Goal: Feedback & Contribution: Leave review/rating

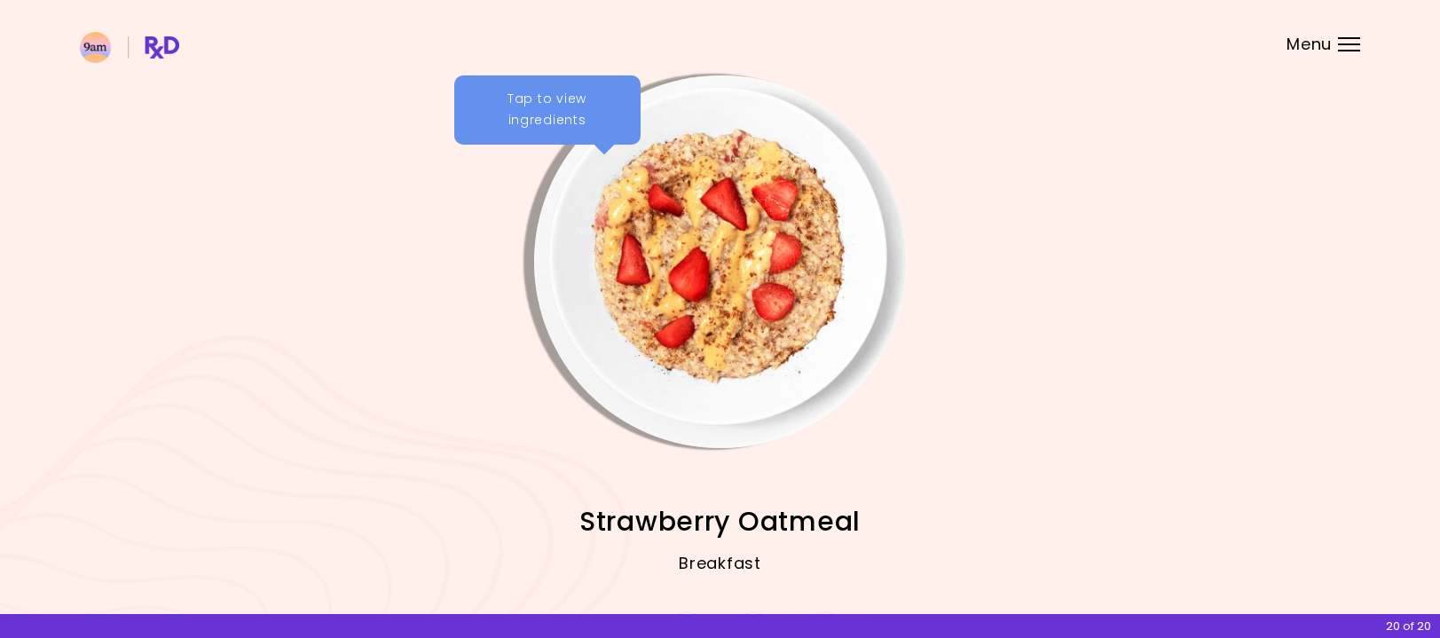
click at [547, 113] on div "Tap to view ingredients" at bounding box center [547, 109] width 186 height 69
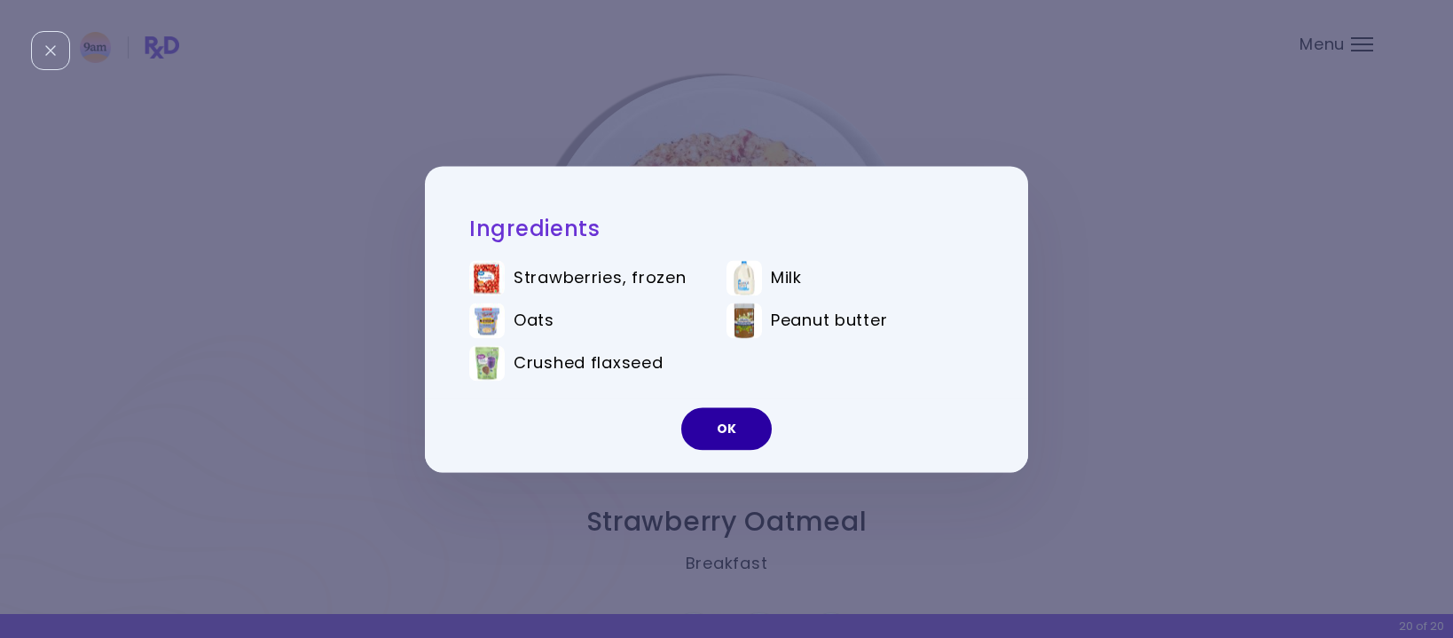
click at [720, 429] on button "OK" at bounding box center [726, 428] width 90 height 43
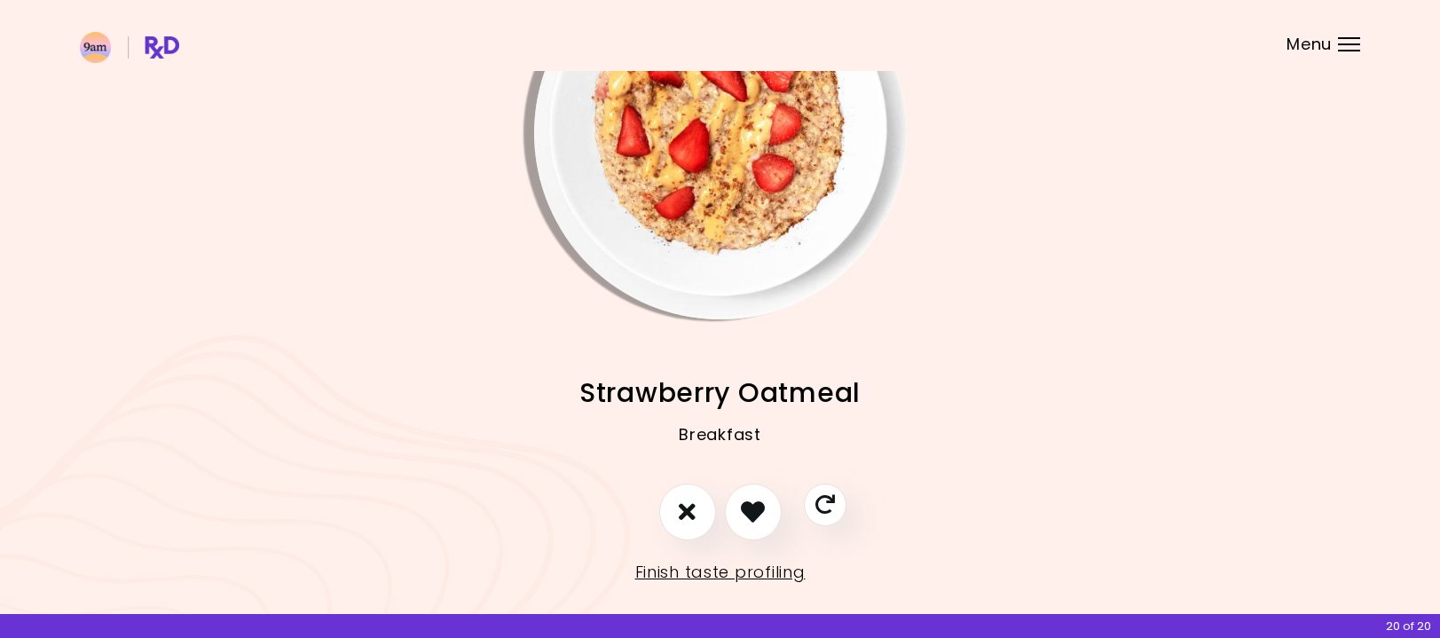
scroll to position [151, 0]
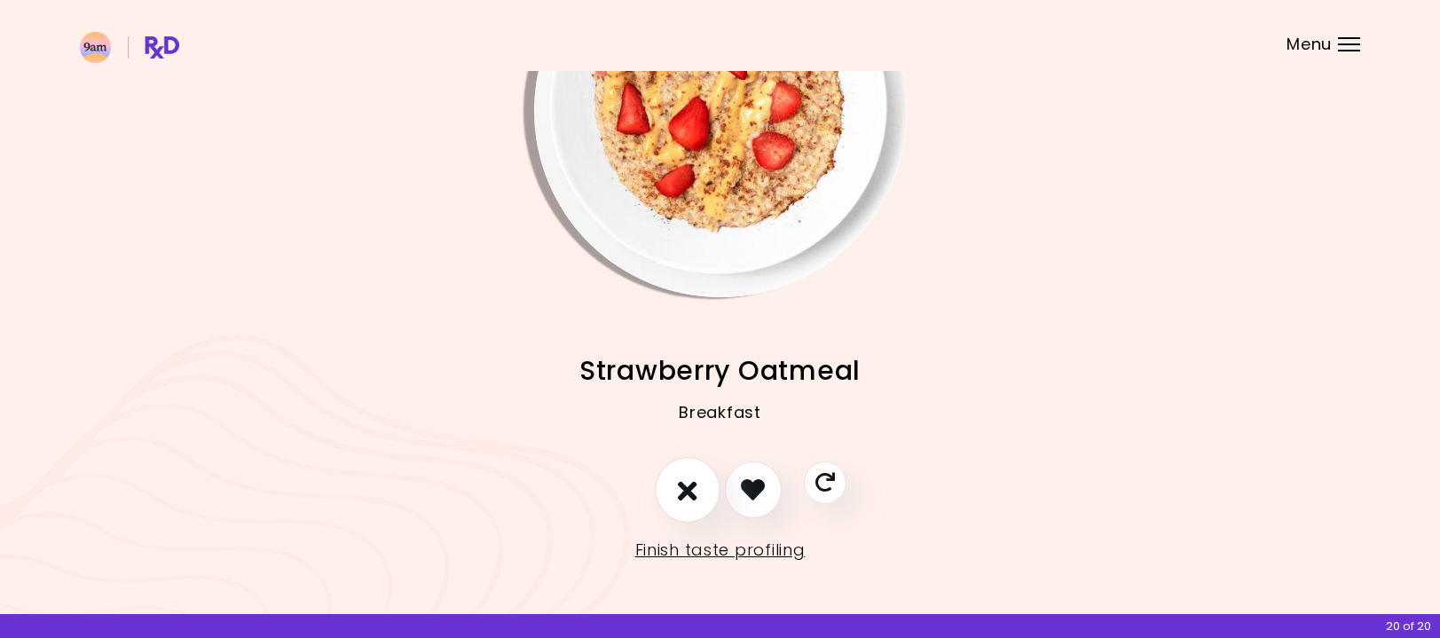
click at [687, 488] on icon "I don't like this recipe" at bounding box center [688, 490] width 20 height 28
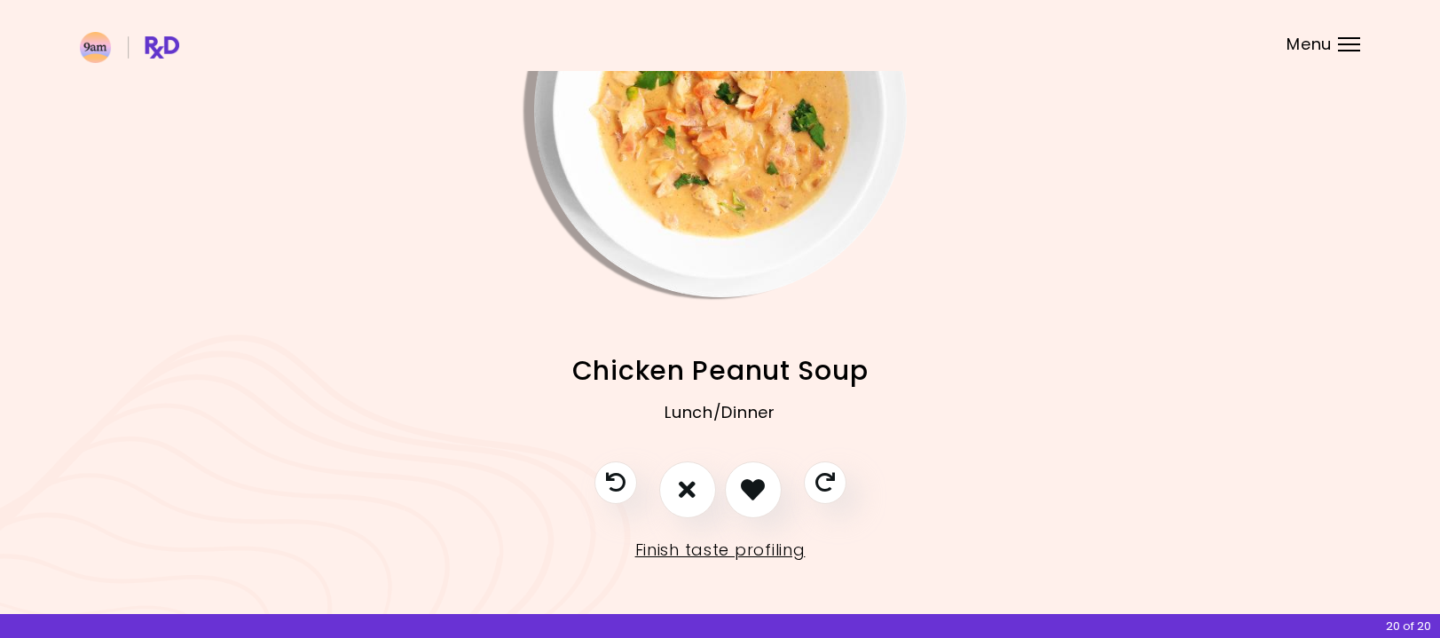
click at [702, 165] on img "Info - Chicken Peanut Soup" at bounding box center [720, 111] width 373 height 373
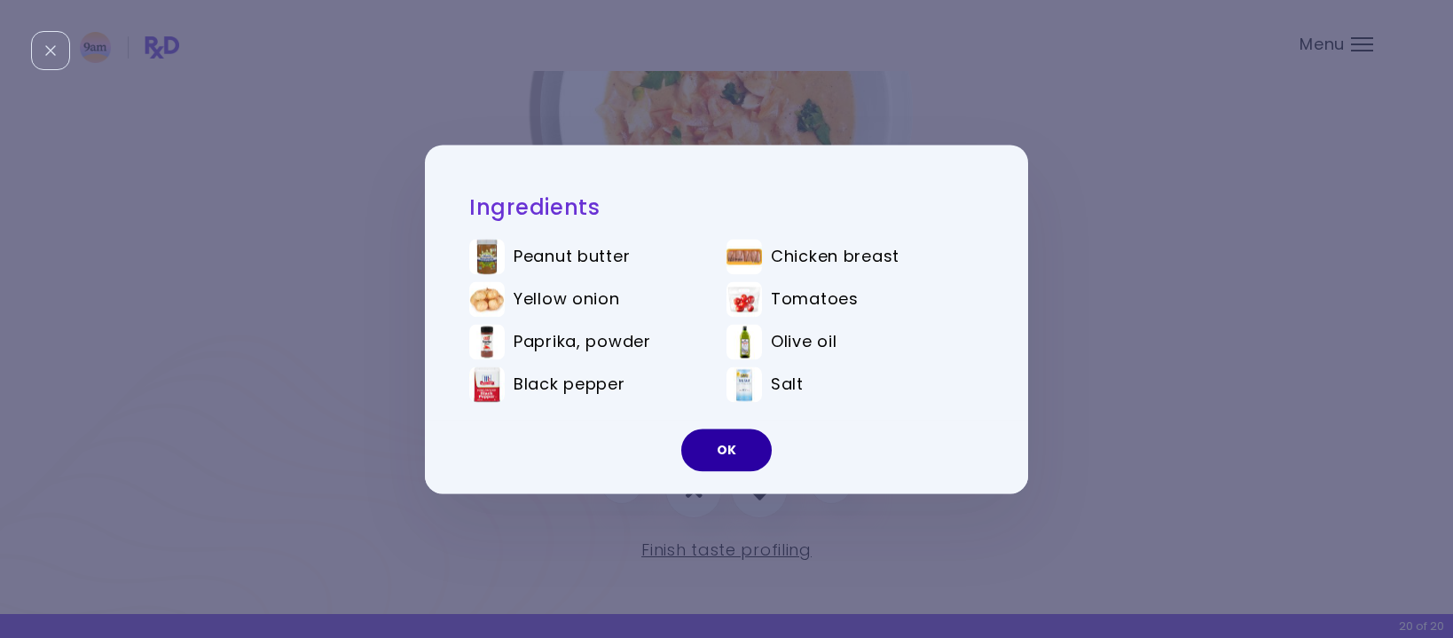
click at [728, 447] on button "OK" at bounding box center [726, 450] width 90 height 43
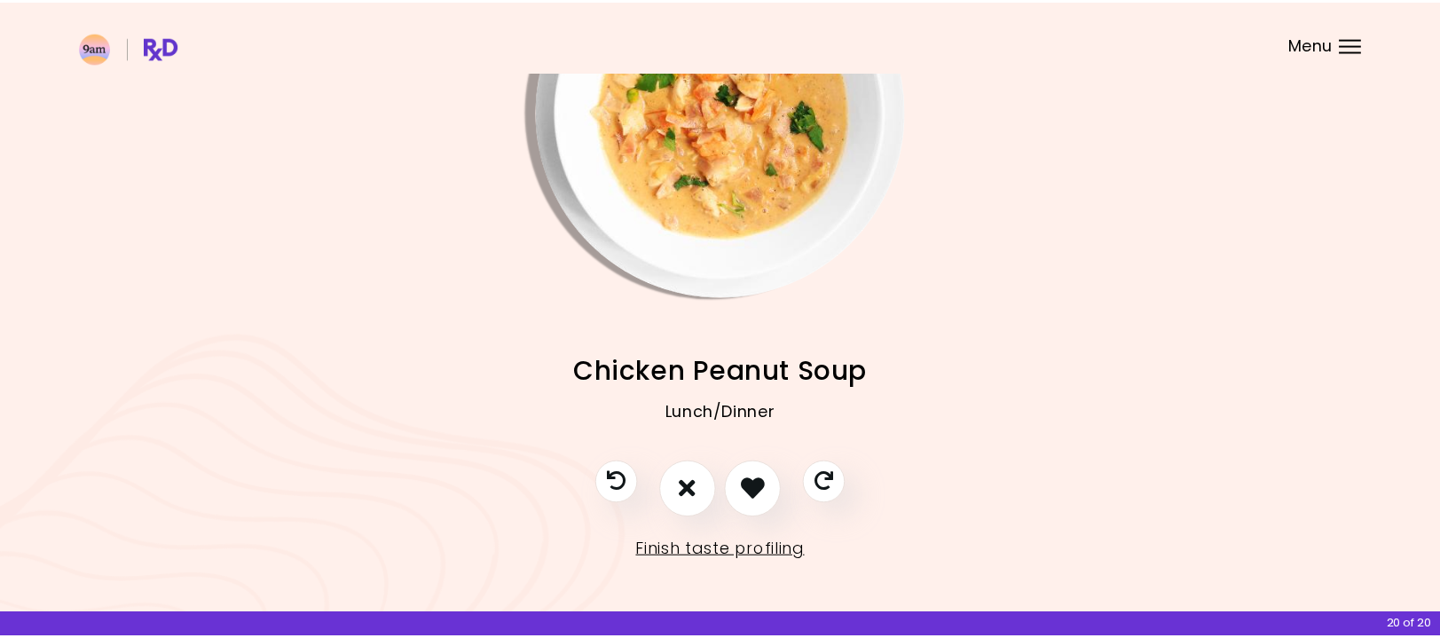
scroll to position [75, 0]
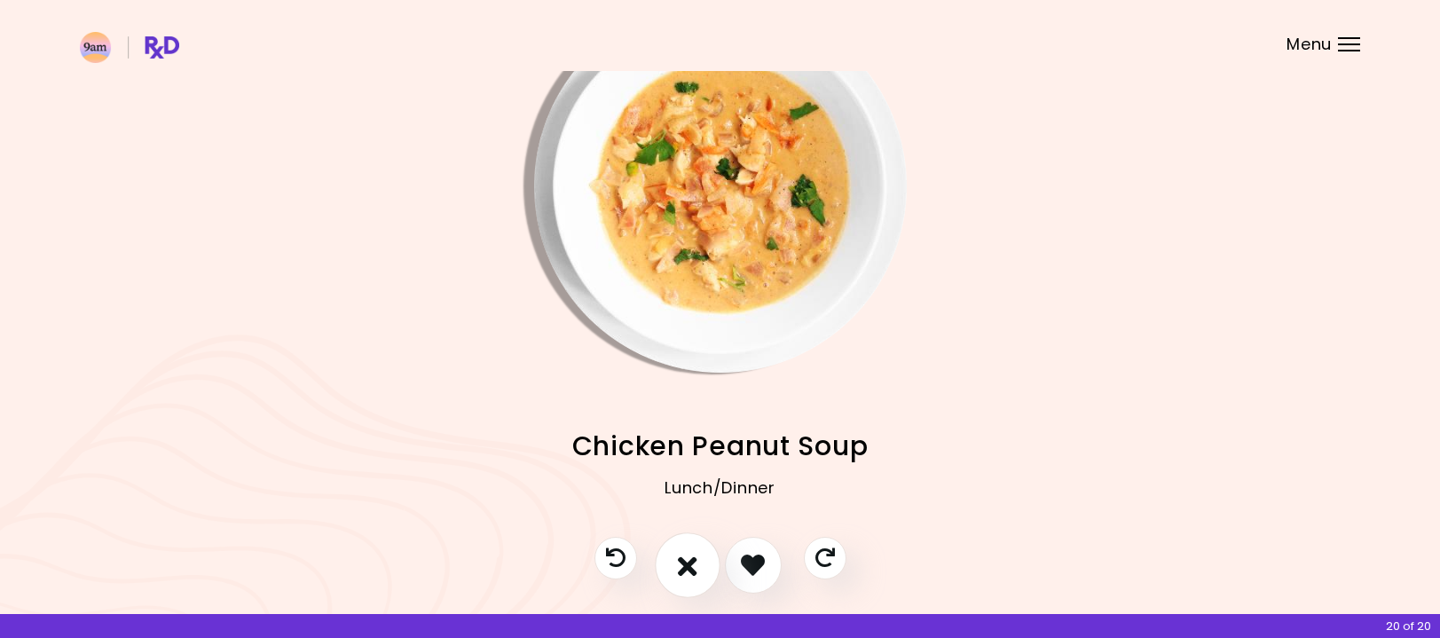
click at [685, 566] on icon "I don't like this recipe" at bounding box center [688, 565] width 20 height 28
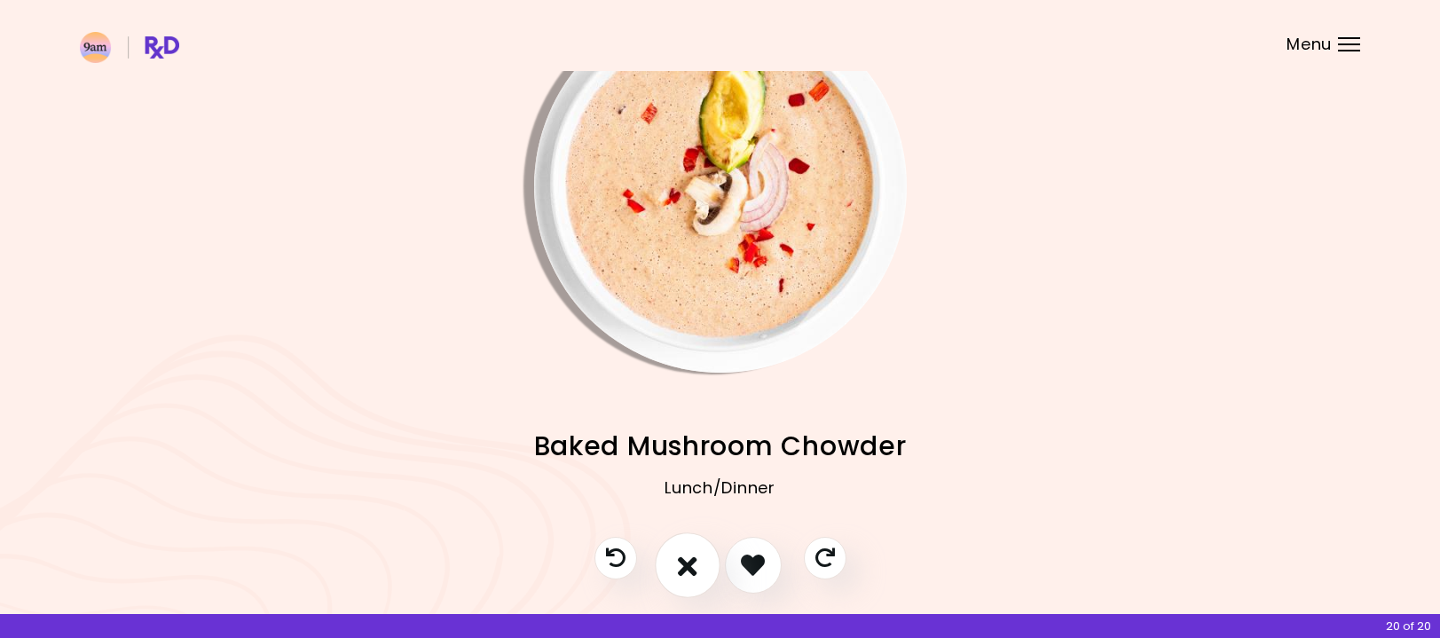
click at [686, 565] on icon "I don't like this recipe" at bounding box center [688, 565] width 20 height 28
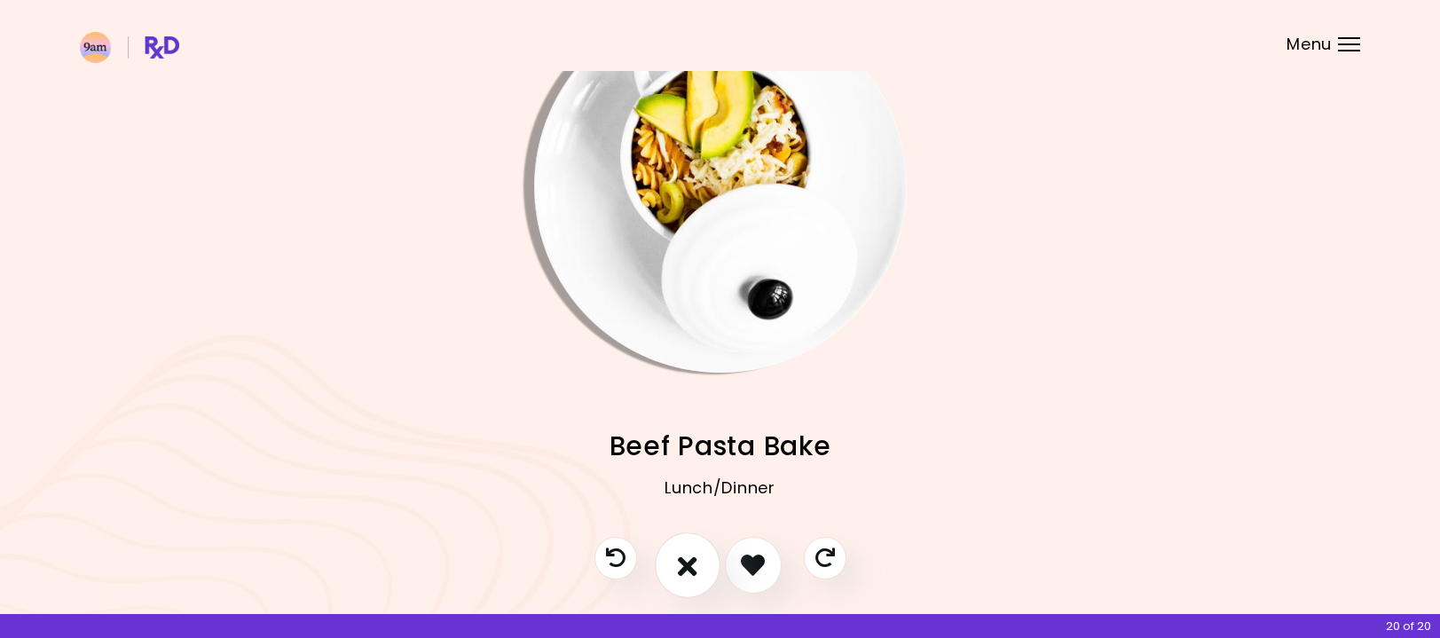
click at [686, 565] on icon "I don't like this recipe" at bounding box center [688, 565] width 20 height 28
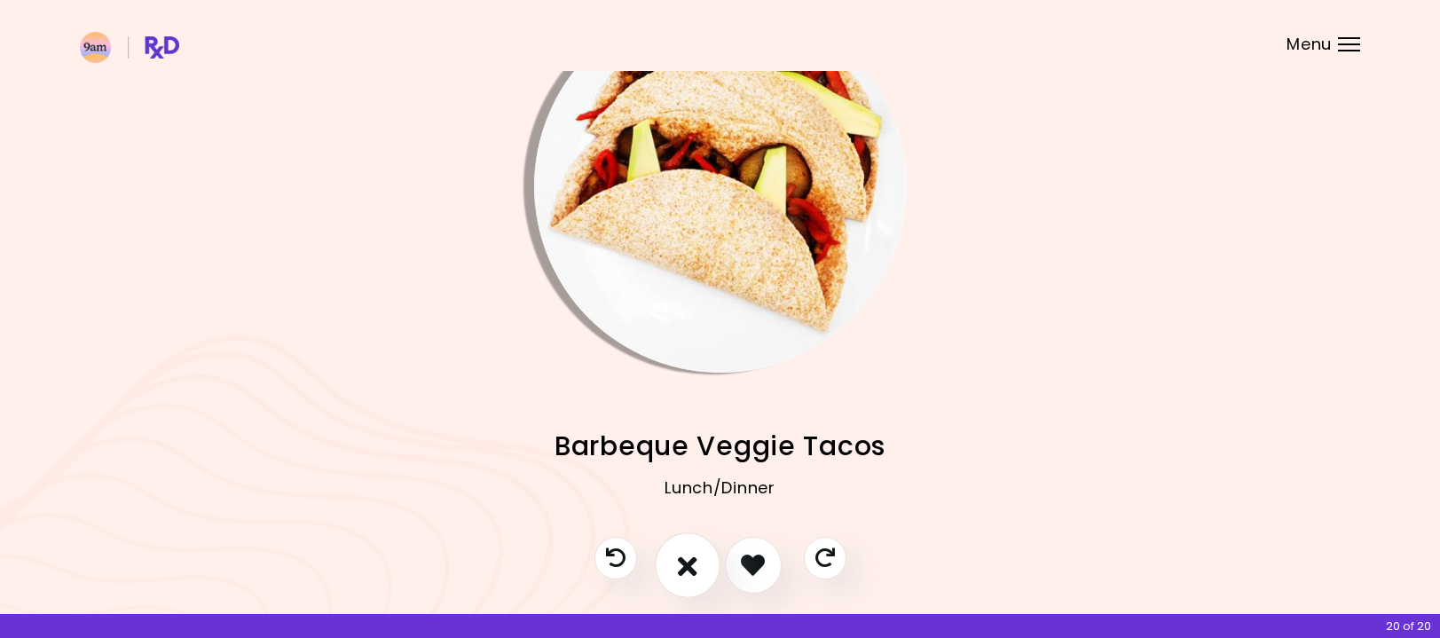
click at [687, 565] on icon "I don't like this recipe" at bounding box center [688, 565] width 20 height 28
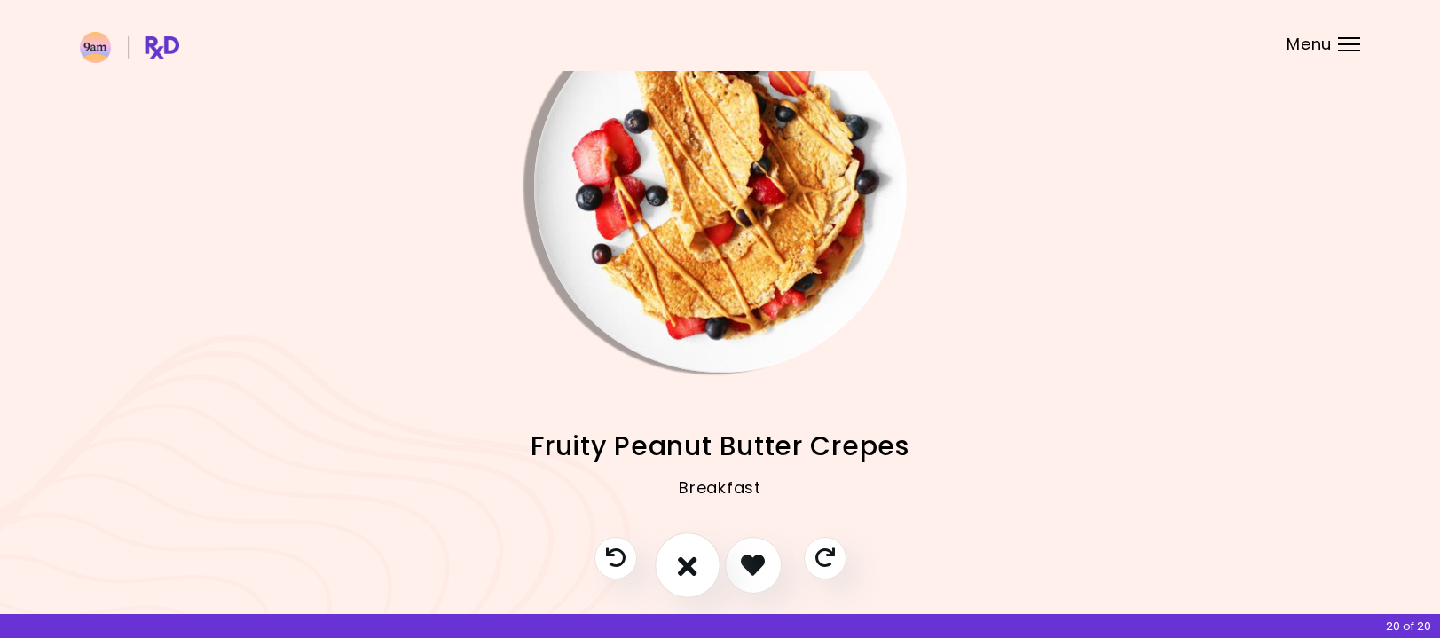
click at [687, 565] on icon "I don't like this recipe" at bounding box center [688, 565] width 20 height 28
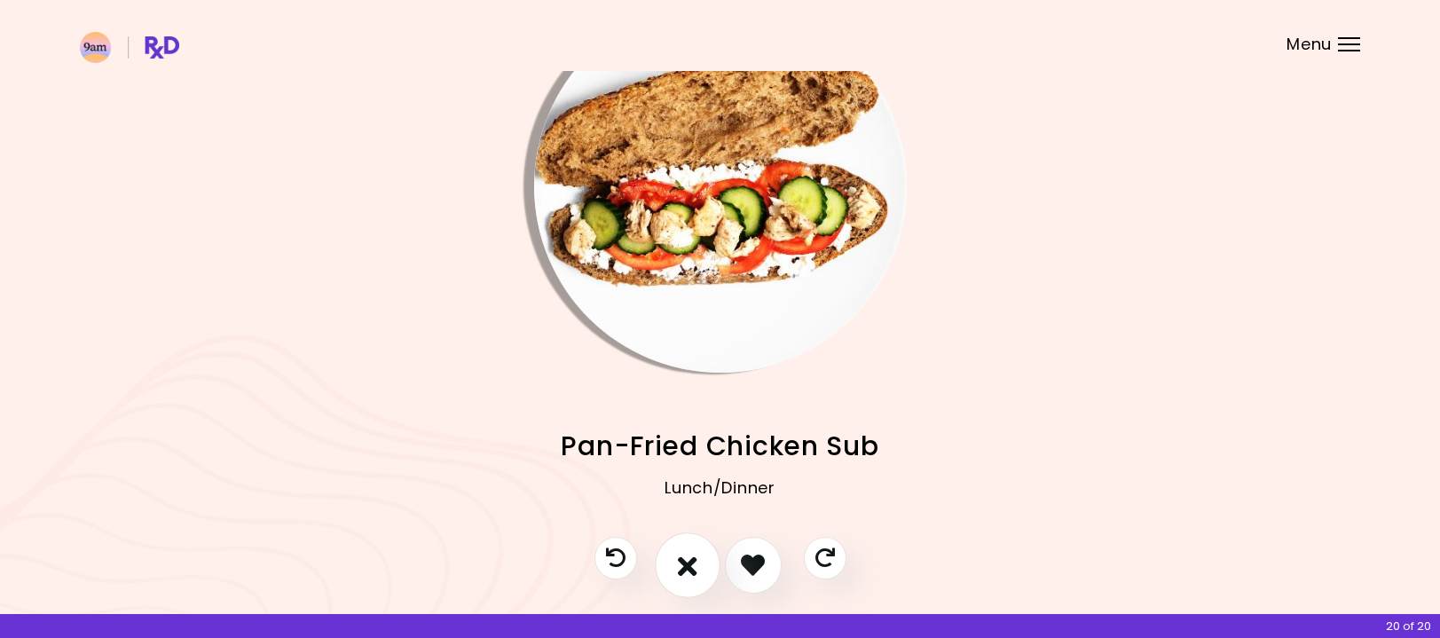
click at [687, 565] on icon "I don't like this recipe" at bounding box center [688, 565] width 20 height 28
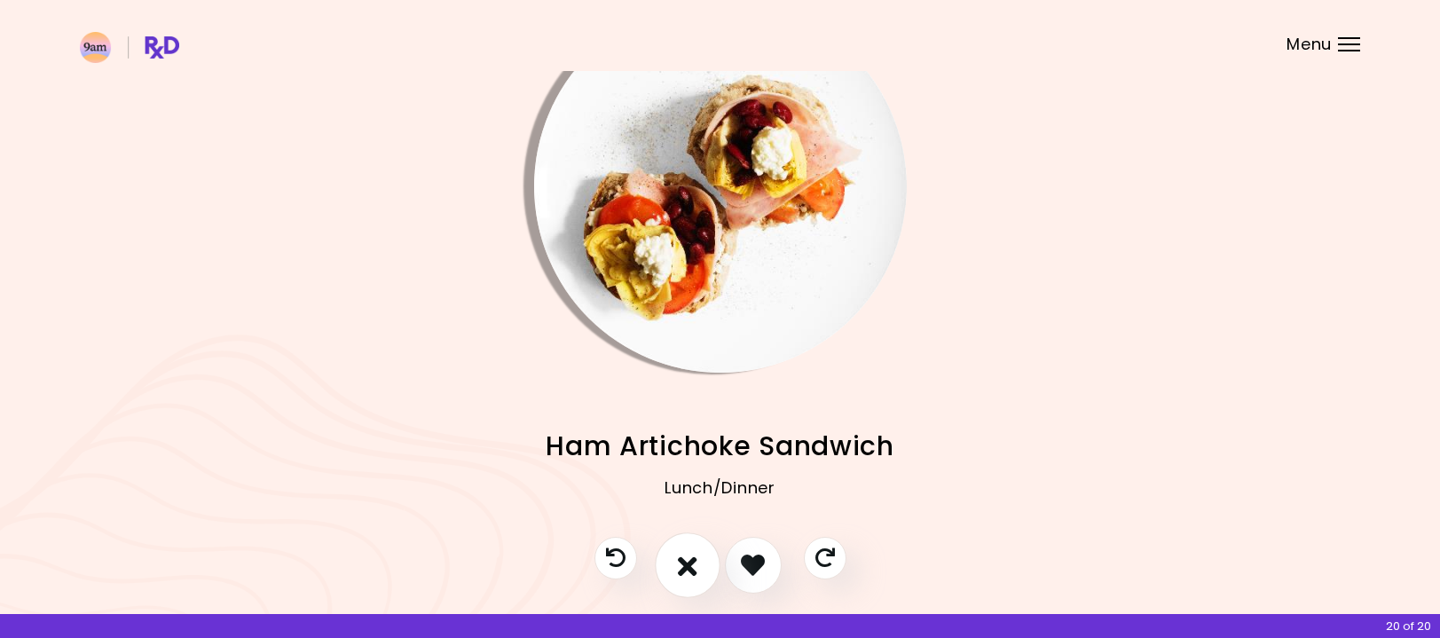
click at [687, 565] on icon "I don't like this recipe" at bounding box center [688, 565] width 20 height 28
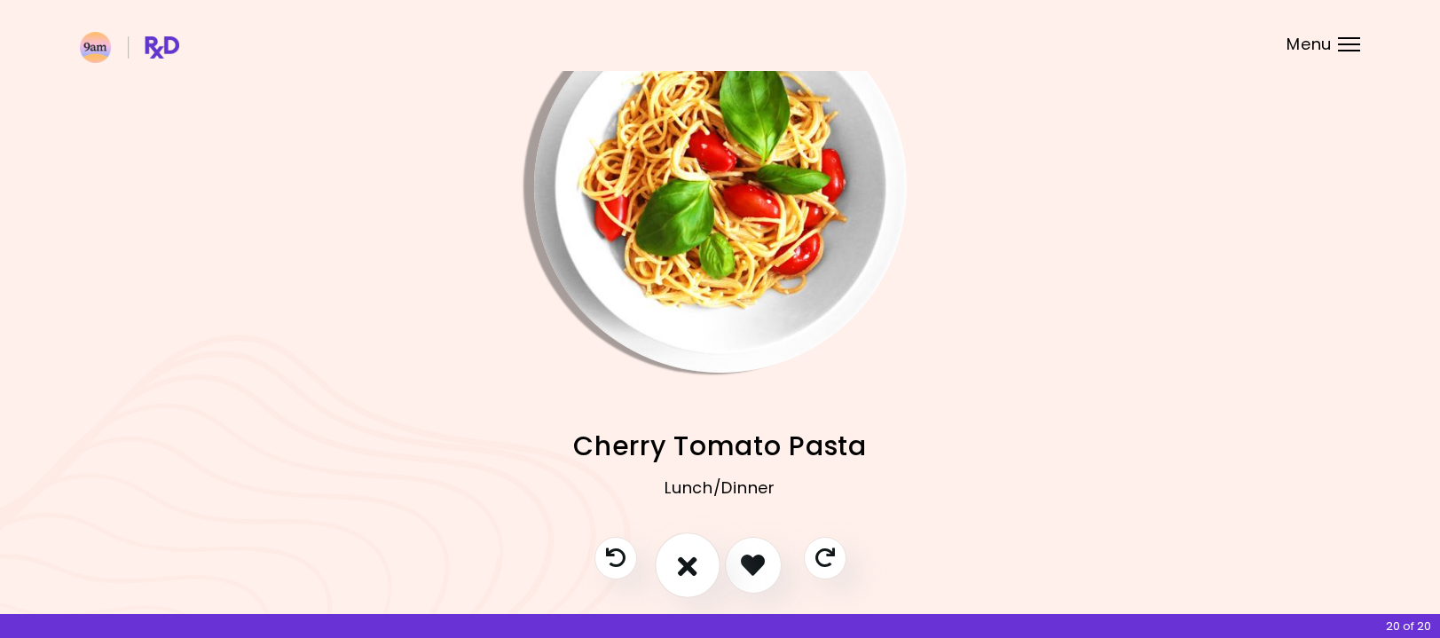
click at [687, 565] on icon "I don't like this recipe" at bounding box center [688, 565] width 20 height 28
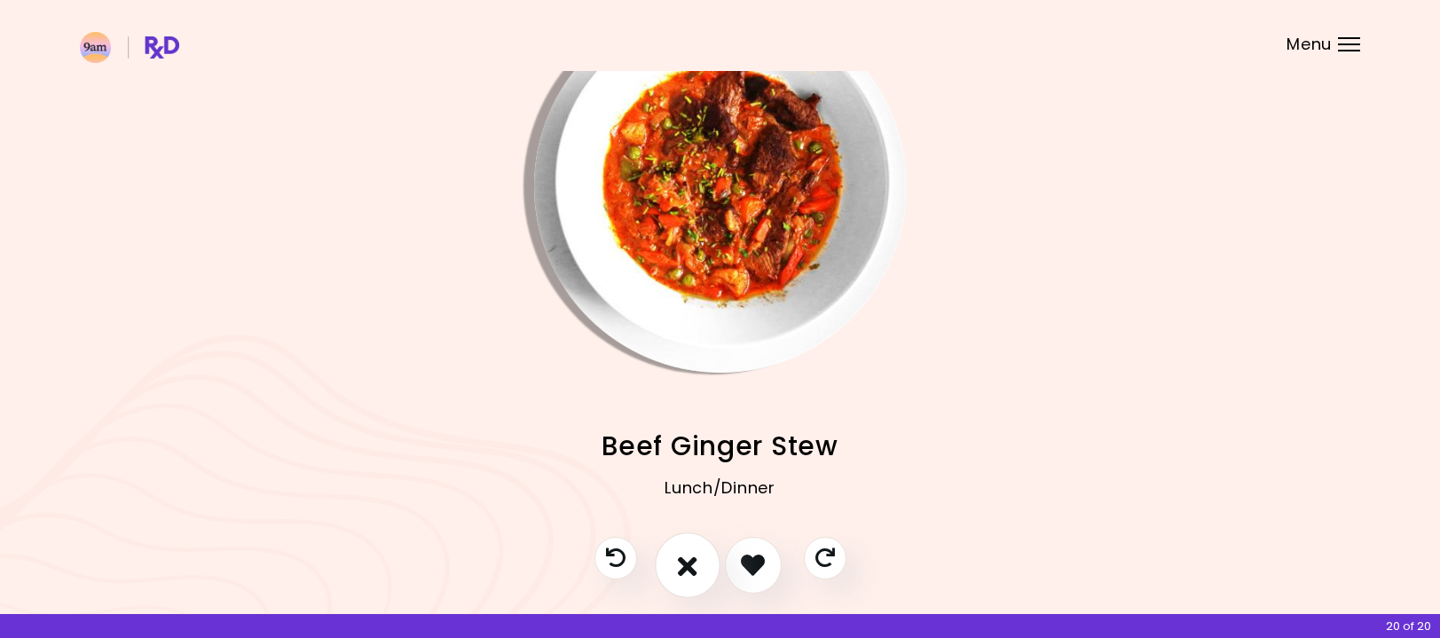
click at [687, 565] on icon "I don't like this recipe" at bounding box center [688, 565] width 20 height 28
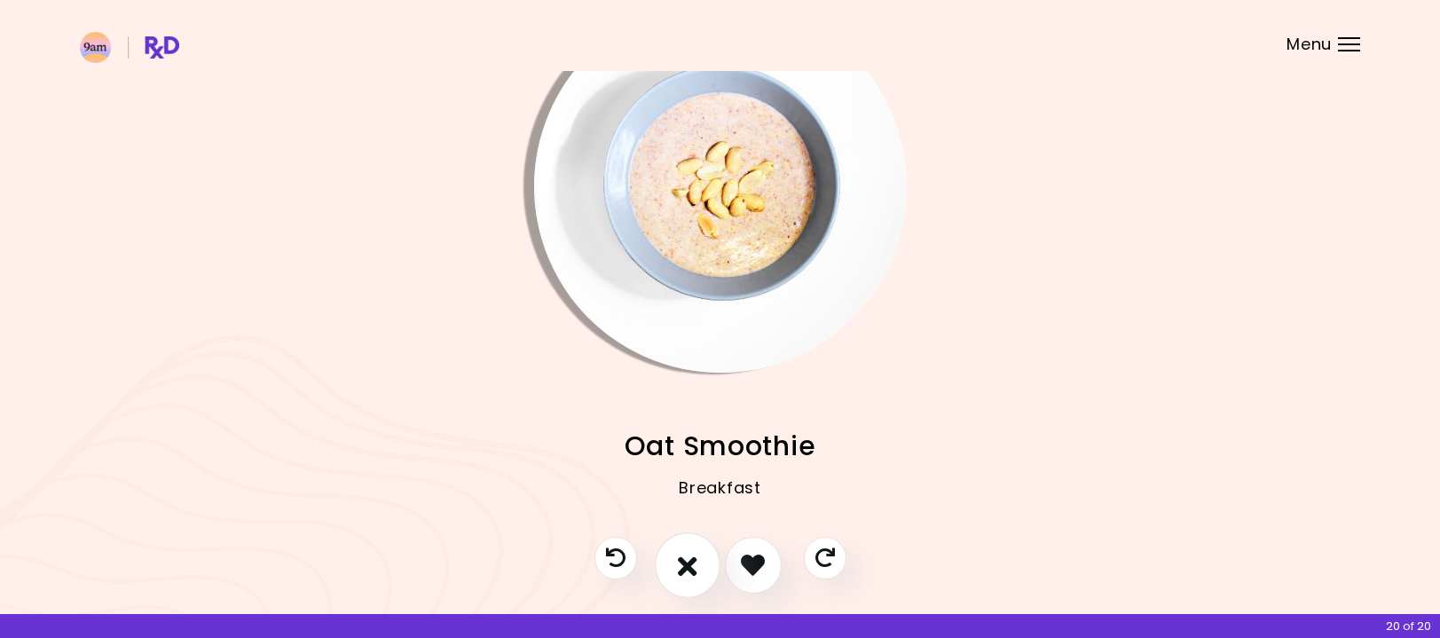
click at [687, 566] on icon "I don't like this recipe" at bounding box center [688, 565] width 20 height 28
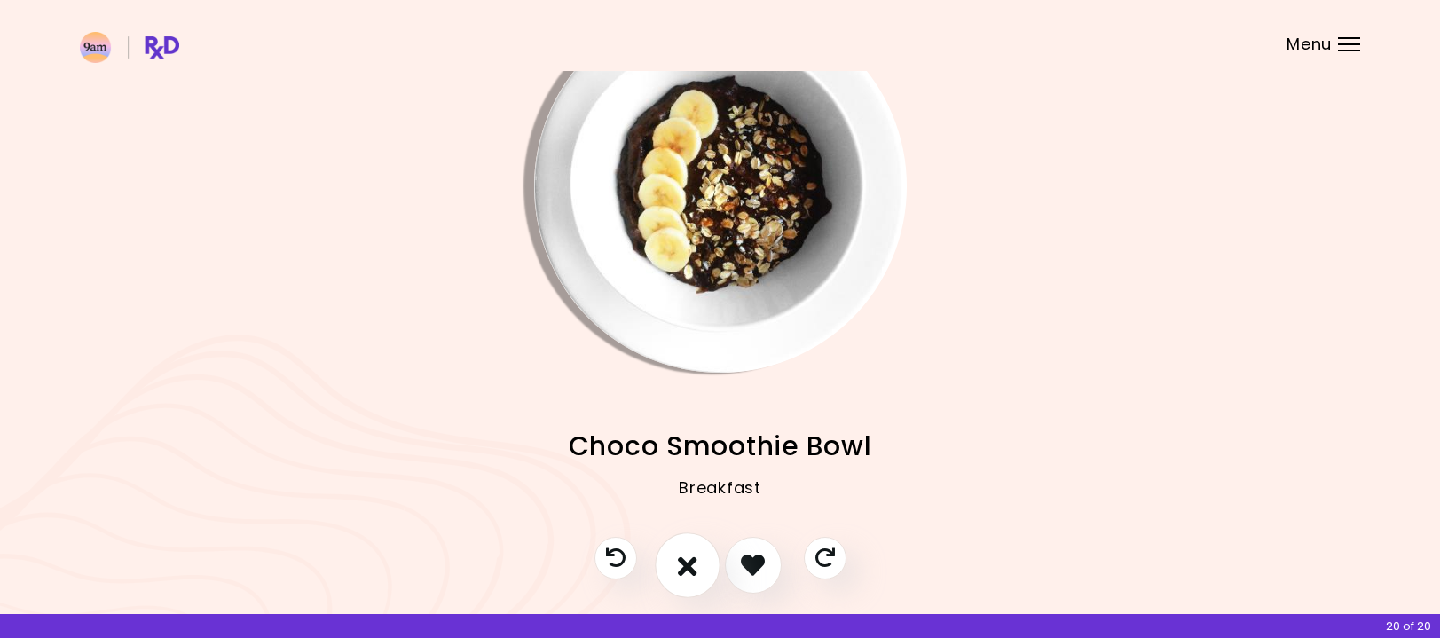
click at [682, 566] on icon "I don't like this recipe" at bounding box center [688, 565] width 20 height 28
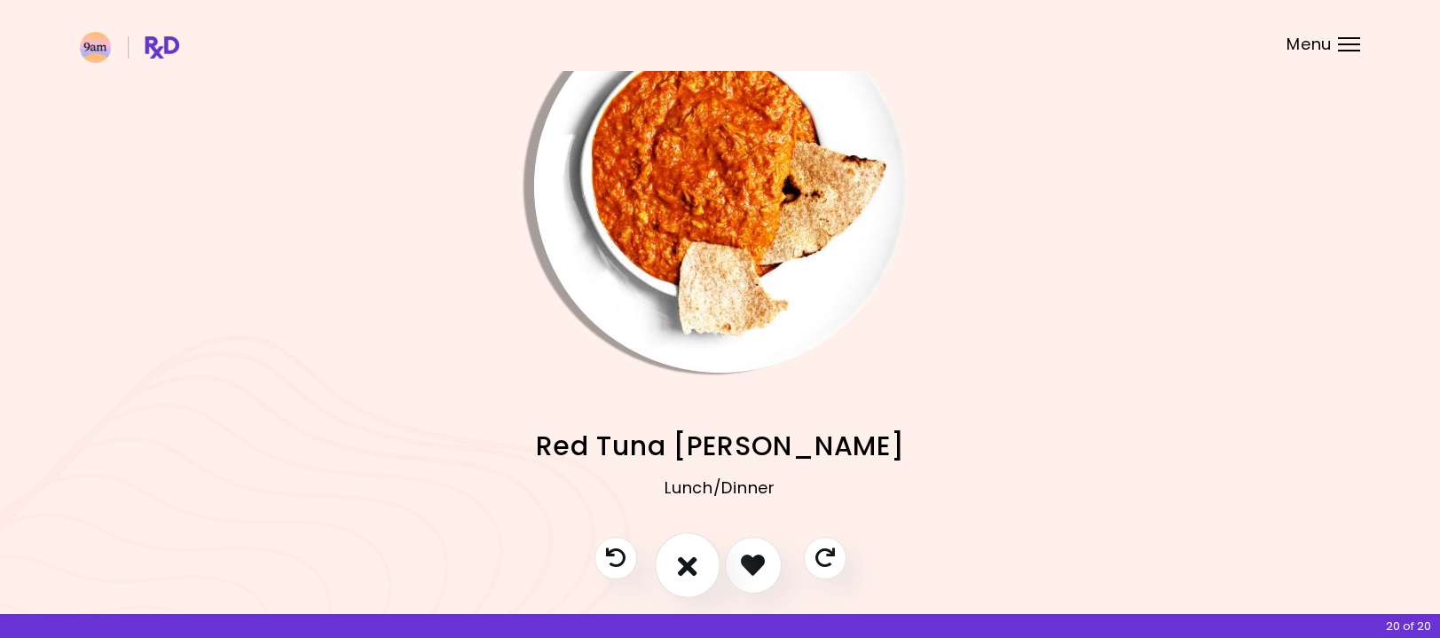
click at [682, 566] on icon "I don't like this recipe" at bounding box center [688, 565] width 20 height 28
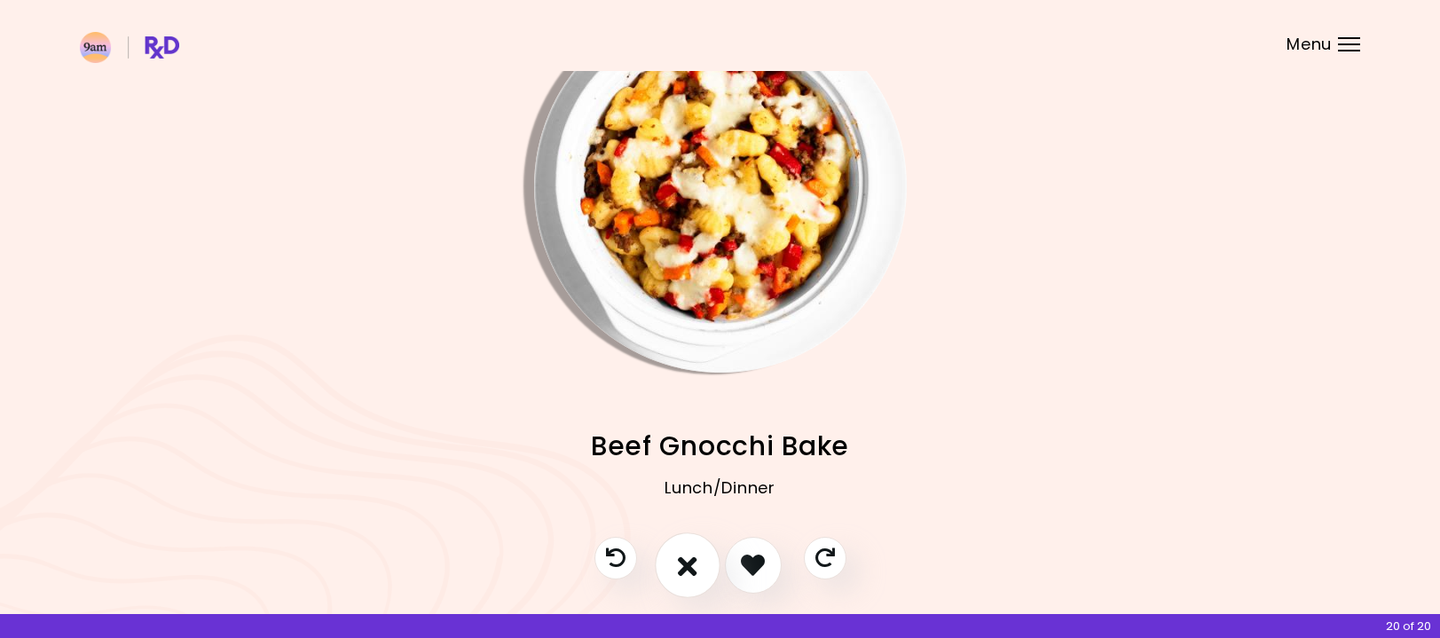
click at [682, 566] on icon "I don't like this recipe" at bounding box center [688, 565] width 20 height 28
